Goal: Check status: Check status

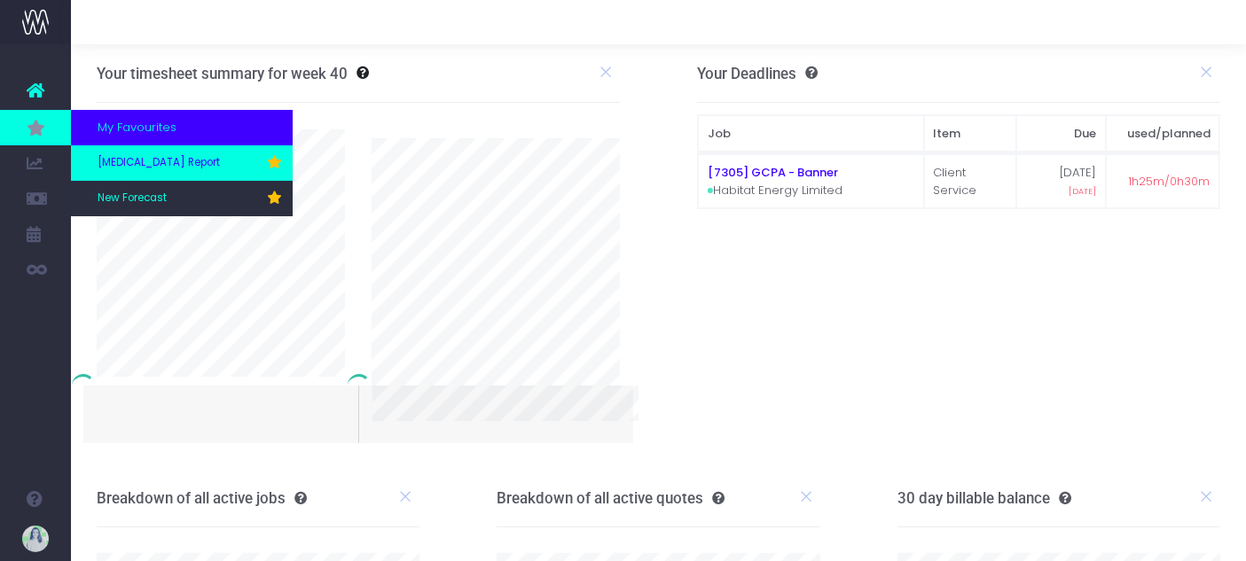
click at [135, 157] on span "[MEDICAL_DATA] Report" at bounding box center [159, 163] width 122 height 16
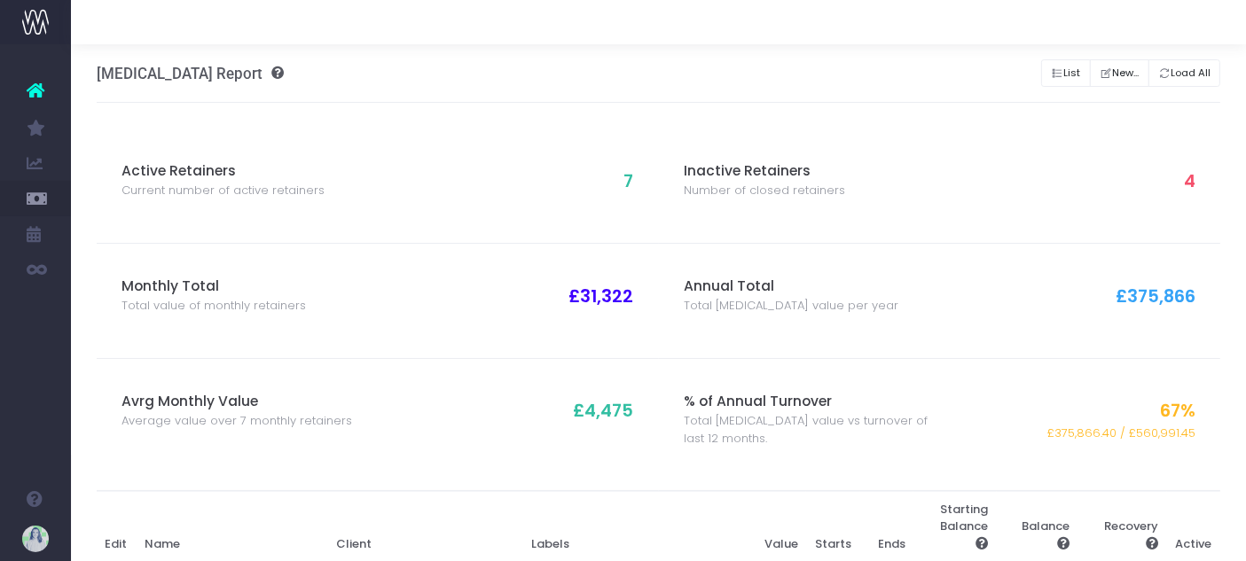
scroll to position [588, 0]
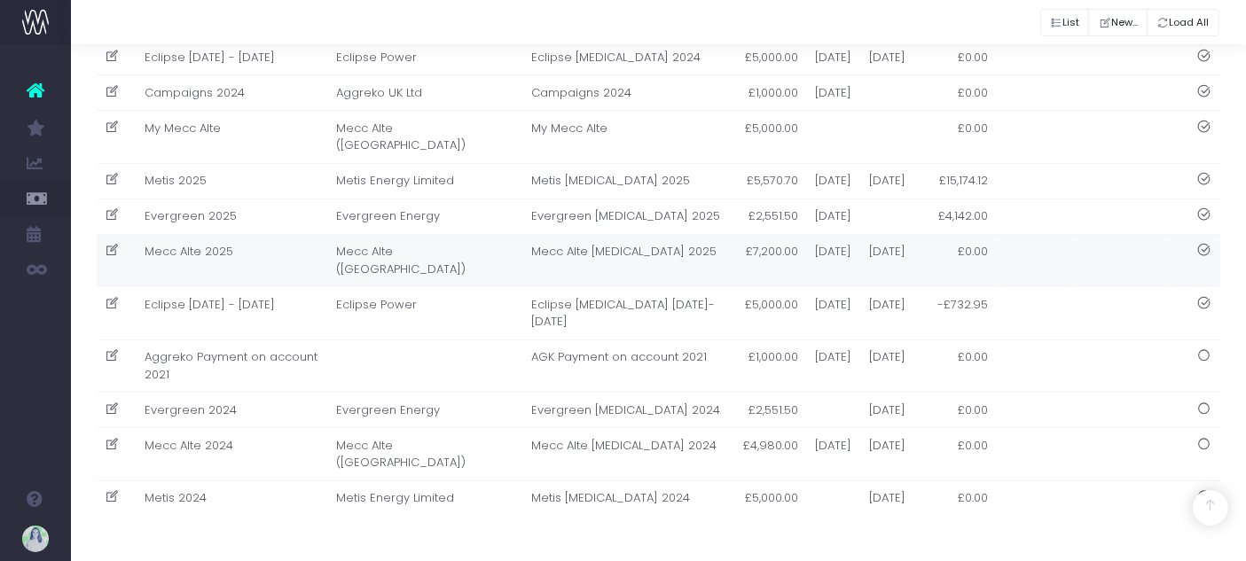
click at [254, 234] on td "Mecc Alte 2025" at bounding box center [232, 260] width 192 height 53
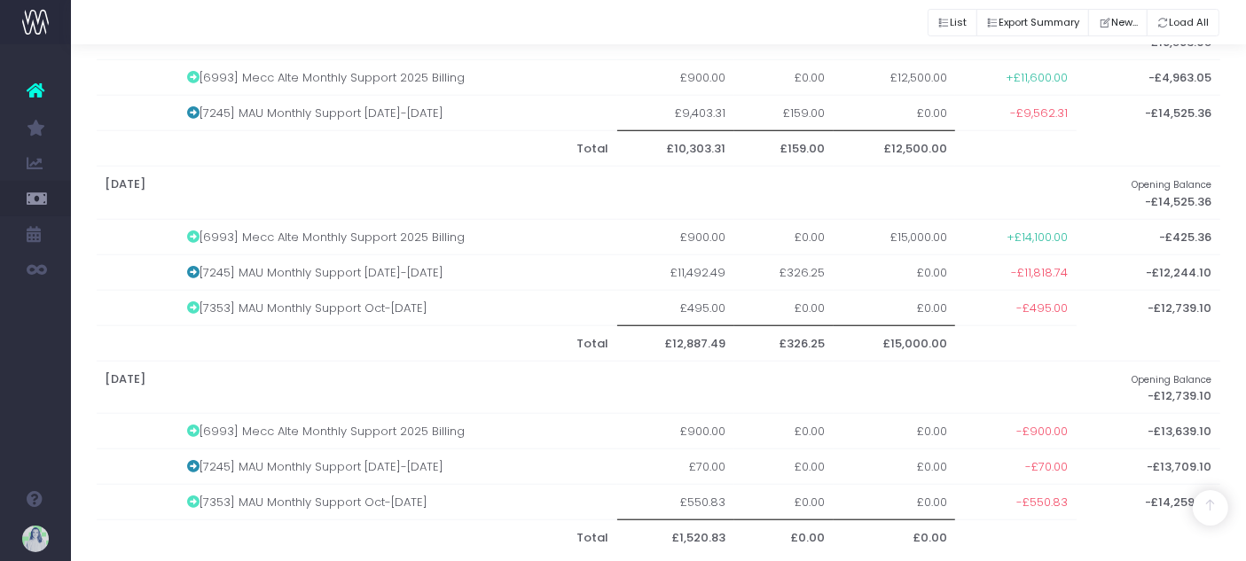
scroll to position [1631, 0]
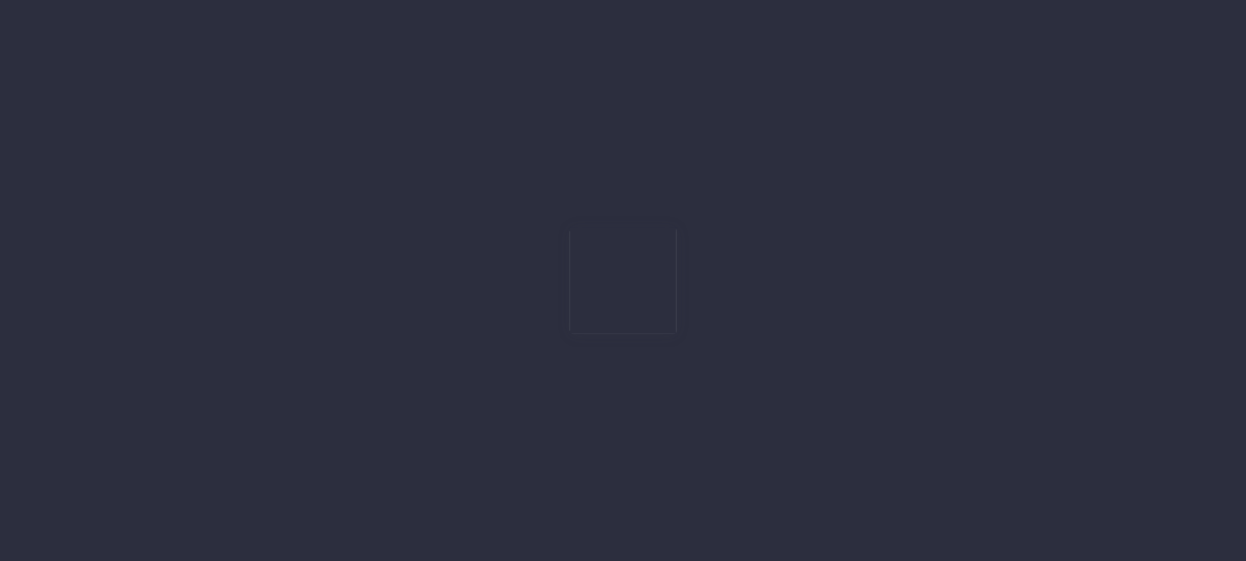
scroll to position [588, 0]
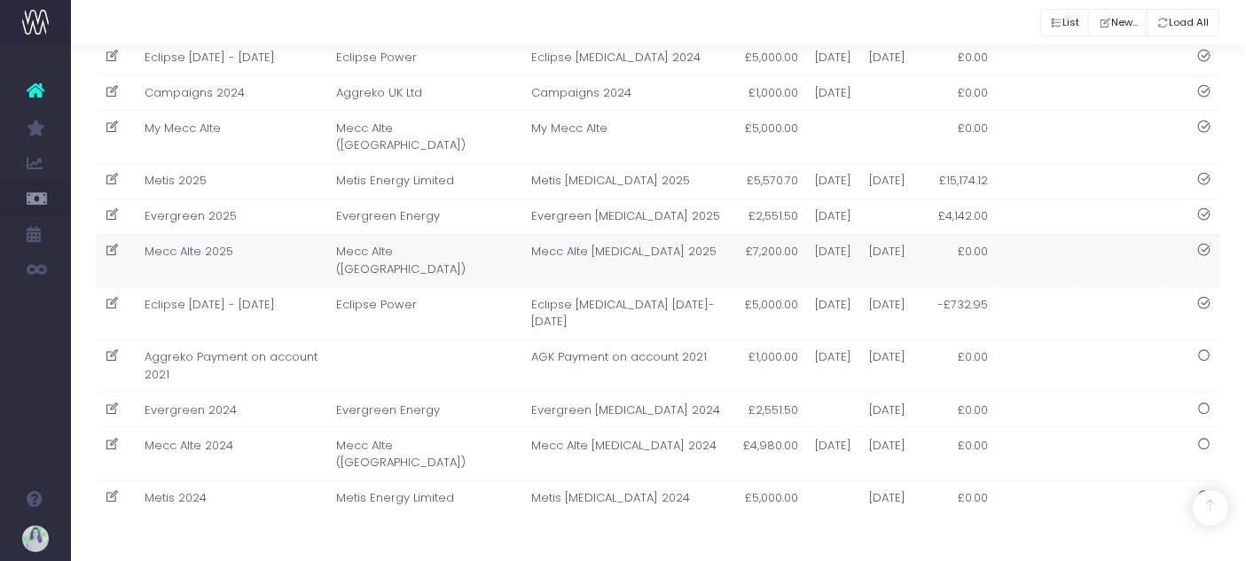
click at [277, 234] on td "Mecc Alte 2025" at bounding box center [232, 260] width 192 height 53
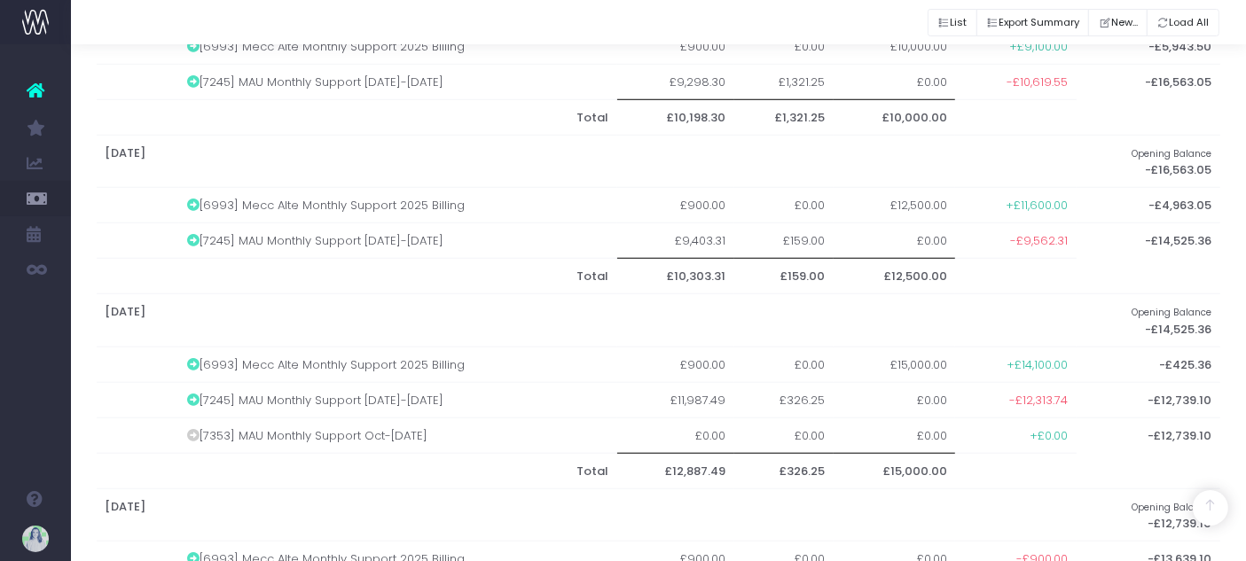
scroll to position [1596, 0]
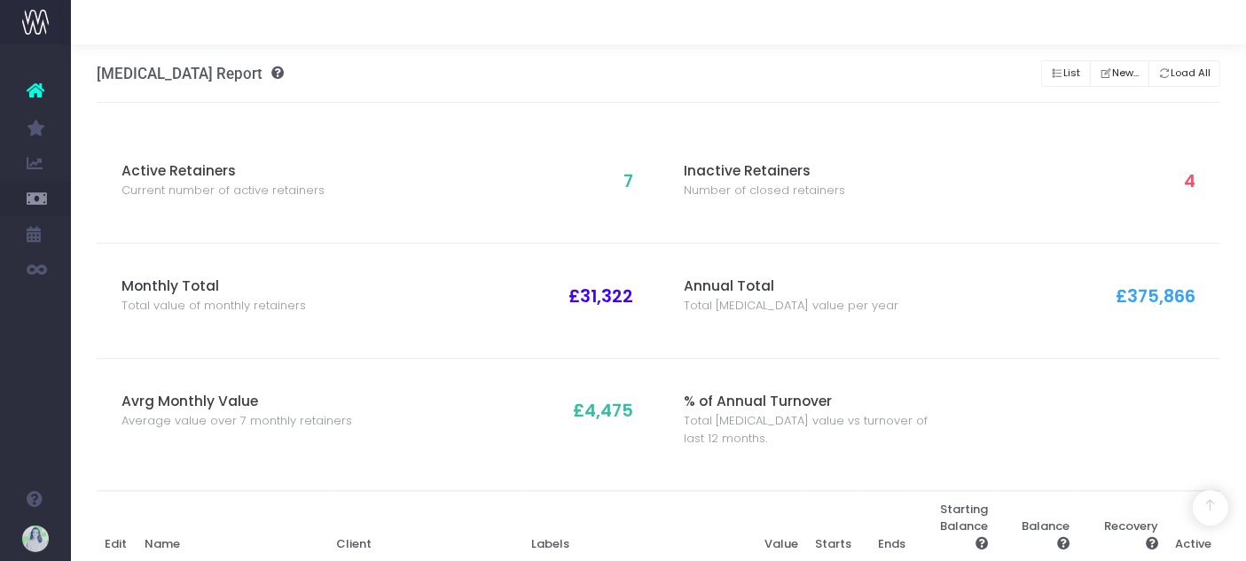
scroll to position [588, 0]
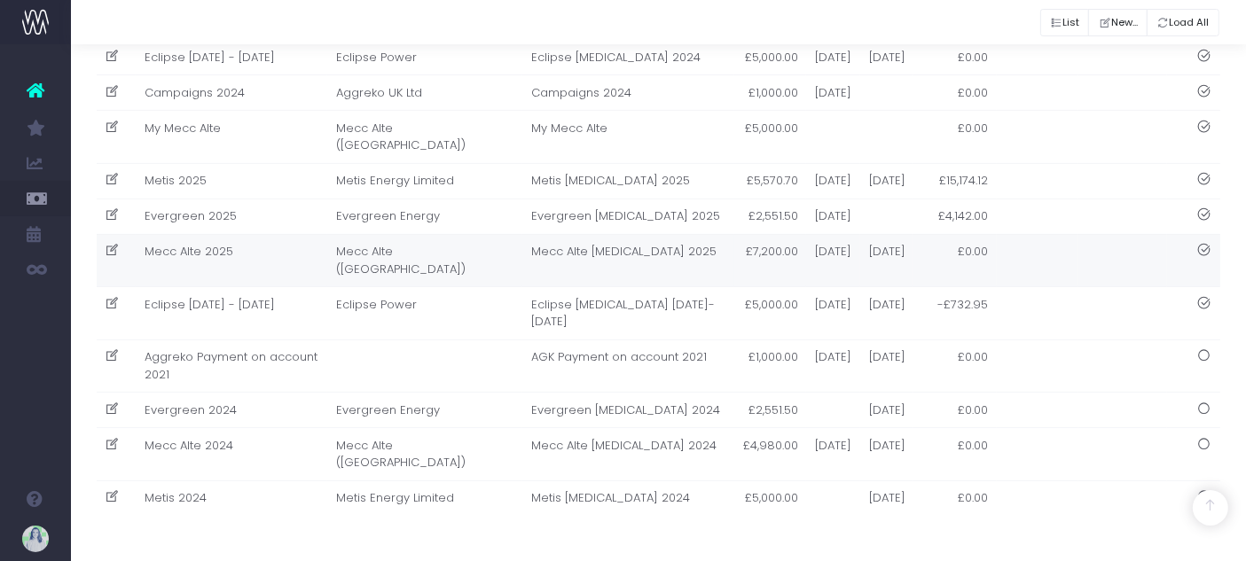
click at [285, 234] on td "Mecc Alte 2025" at bounding box center [232, 260] width 192 height 53
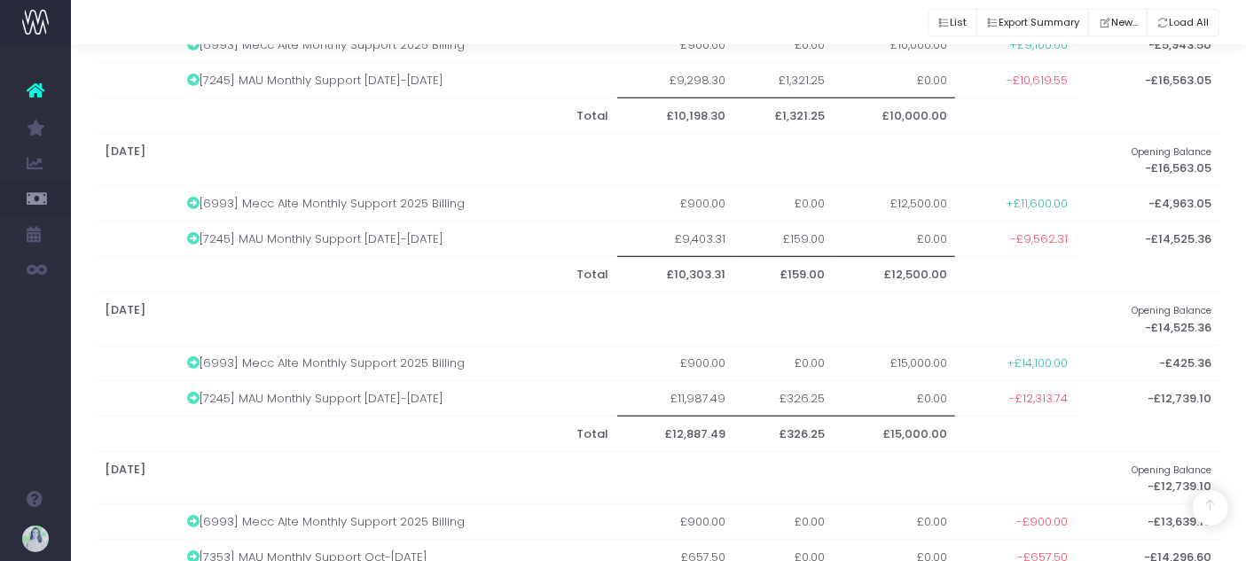
scroll to position [1560, 0]
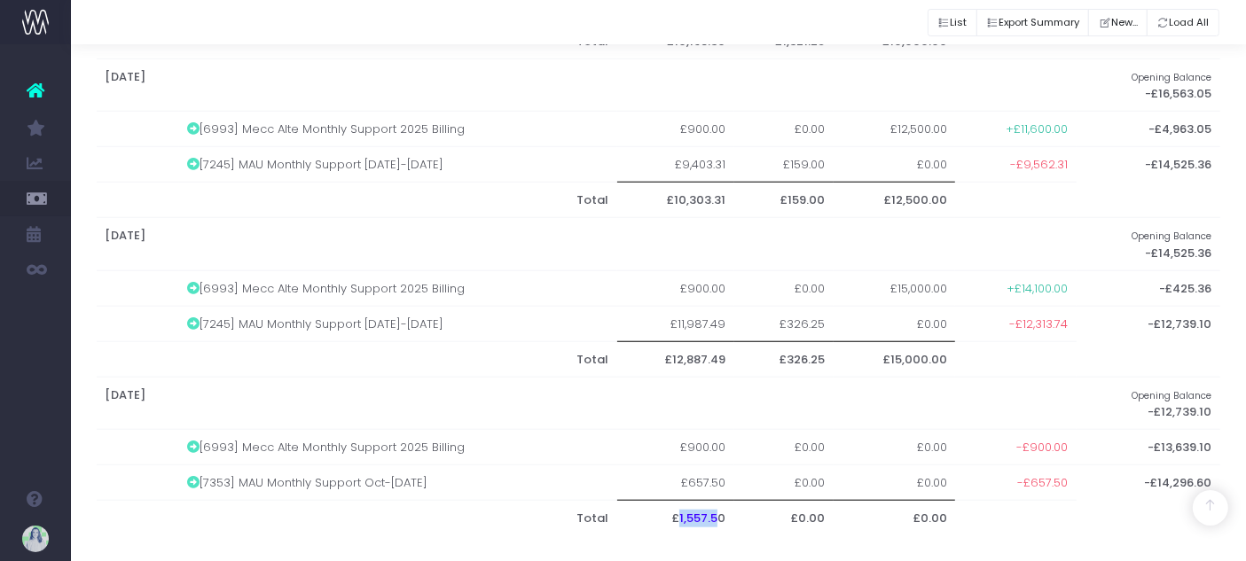
drag, startPoint x: 678, startPoint y: 507, endPoint x: 722, endPoint y: 512, distance: 43.7
click at [722, 512] on th "£1,557.50" at bounding box center [675, 518] width 117 height 35
drag, startPoint x: 724, startPoint y: 512, endPoint x: 681, endPoint y: 510, distance: 43.5
click at [681, 510] on th "£1,557.50" at bounding box center [675, 518] width 117 height 35
copy th "1,557.50"
